Goal: Navigation & Orientation: Find specific page/section

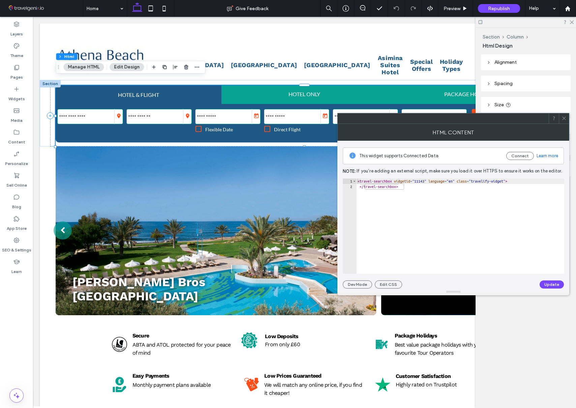
click at [564, 116] on icon at bounding box center [564, 118] width 5 height 5
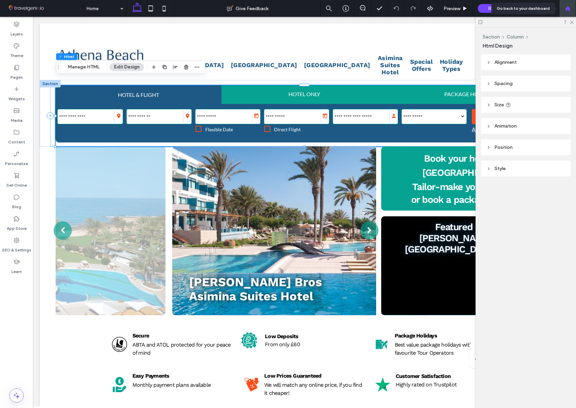
click at [566, 9] on icon at bounding box center [568, 9] width 6 height 6
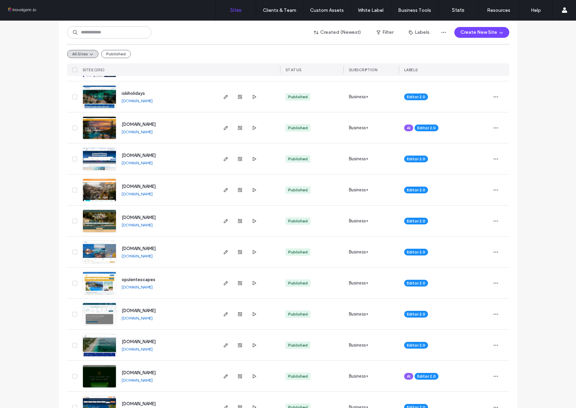
scroll to position [507, 0]
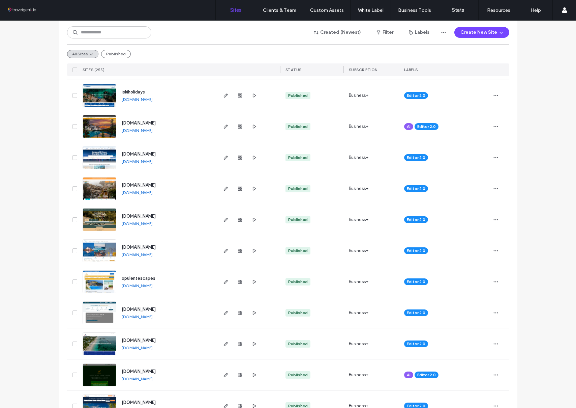
click at [140, 223] on link "www.activexplore.co.uk" at bounding box center [137, 223] width 31 height 5
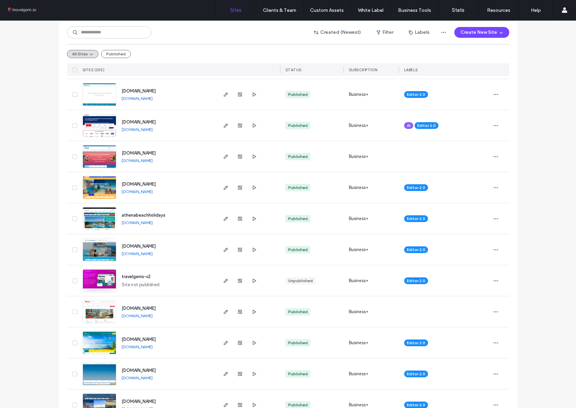
scroll to position [1010, 0]
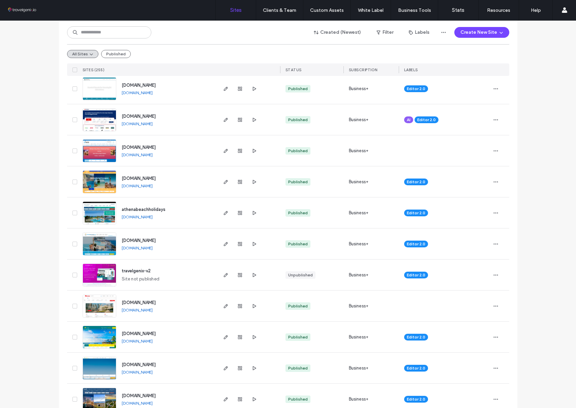
click at [145, 247] on link "www.holidaysupermarket.com" at bounding box center [137, 247] width 31 height 5
click at [104, 34] on input at bounding box center [109, 32] width 84 height 12
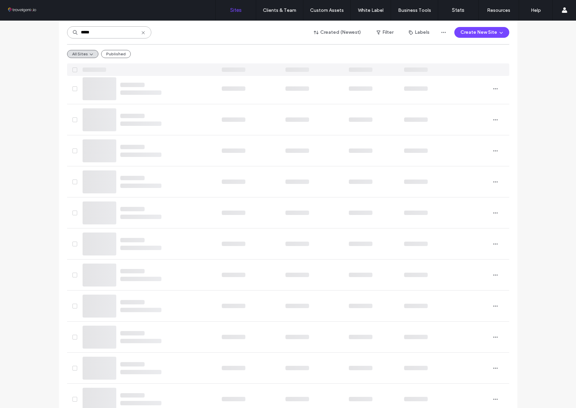
scroll to position [0, 0]
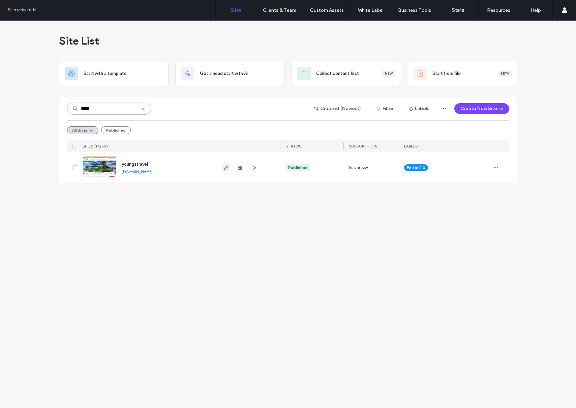
type input "*****"
click at [225, 168] on icon "button" at bounding box center [225, 167] width 5 height 5
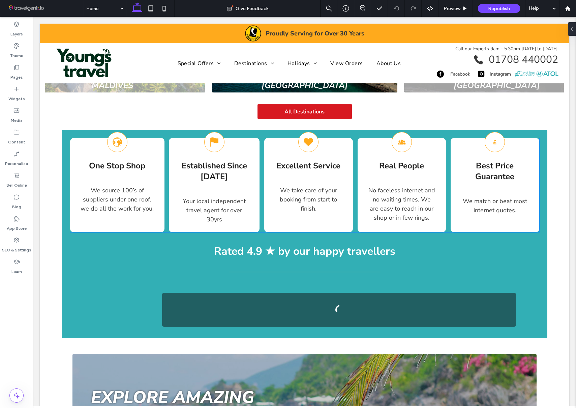
scroll to position [432, 0]
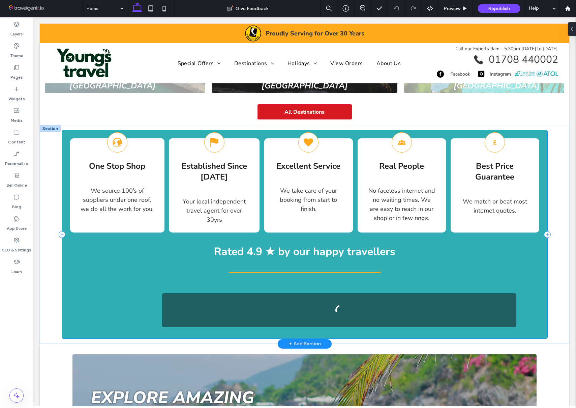
click at [121, 275] on div "One Stop Shop We source 100’s of suppliers under one roof, we do all the work f…" at bounding box center [305, 234] width 486 height 208
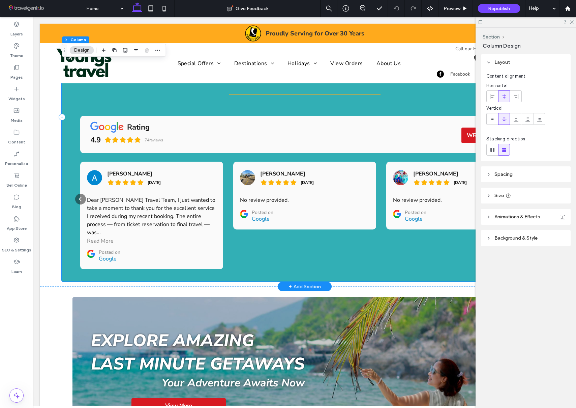
scroll to position [677, 0]
